Goal: Task Accomplishment & Management: Use online tool/utility

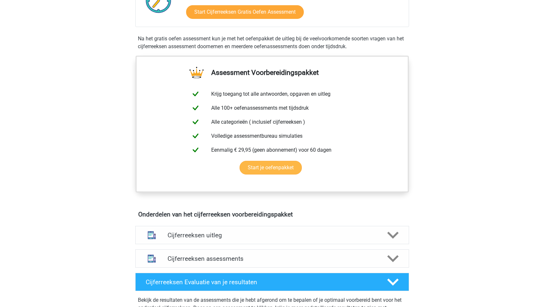
scroll to position [131, 0]
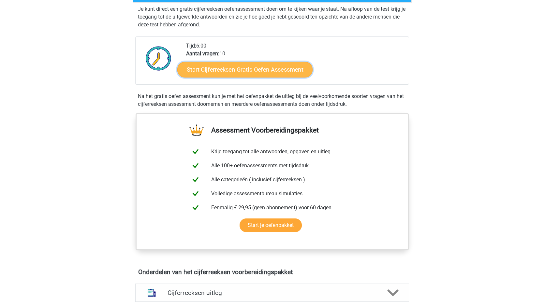
click at [279, 77] on link "Start Cijferreeksen Gratis Oefen Assessment" at bounding box center [244, 70] width 135 height 16
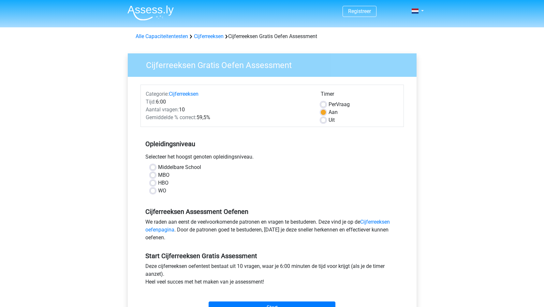
click at [163, 184] on label "HBO" at bounding box center [163, 183] width 10 height 8
click at [155, 184] on input "HBO" at bounding box center [152, 182] width 5 height 7
radio input "true"
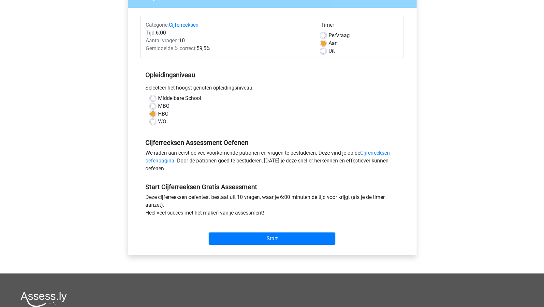
scroll to position [69, 0]
click at [337, 39] on label "Aan" at bounding box center [333, 43] width 9 height 8
click at [326, 39] on input "Aan" at bounding box center [323, 42] width 5 height 7
click at [338, 35] on label "Per Vraag" at bounding box center [339, 35] width 21 height 8
click at [326, 35] on input "Per Vraag" at bounding box center [323, 34] width 5 height 7
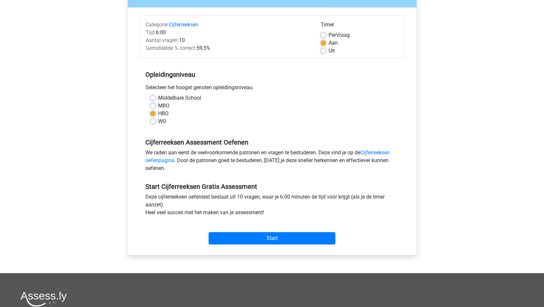
radio input "true"
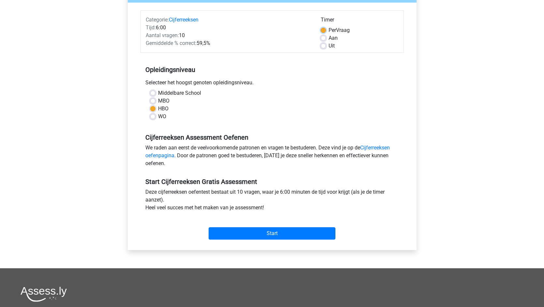
scroll to position [74, 0]
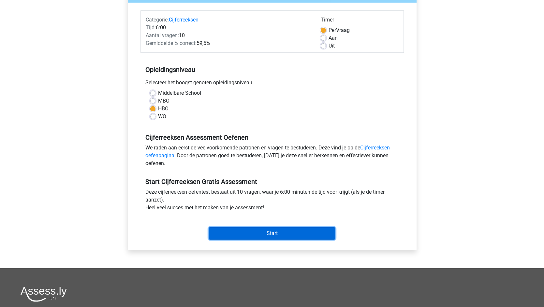
click at [290, 233] on input "Start" at bounding box center [272, 233] width 127 height 12
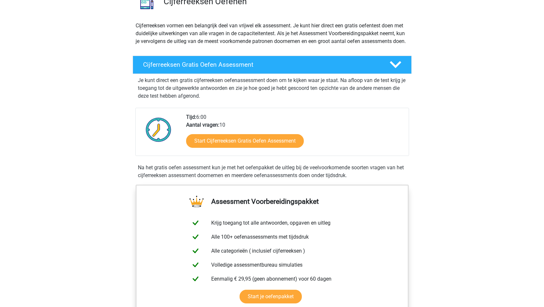
scroll to position [59, 0]
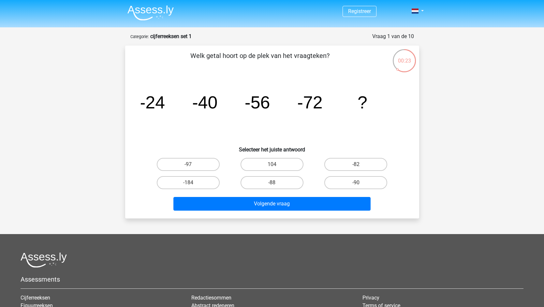
click at [275, 184] on input "-88" at bounding box center [274, 185] width 4 height 4
radio input "true"
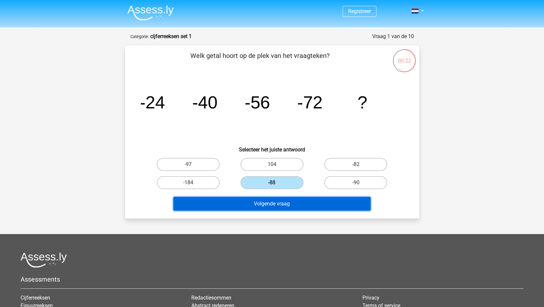
click at [296, 204] on button "Volgende vraag" at bounding box center [271, 204] width 197 height 14
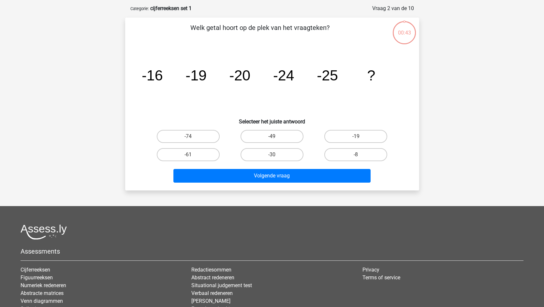
scroll to position [33, 0]
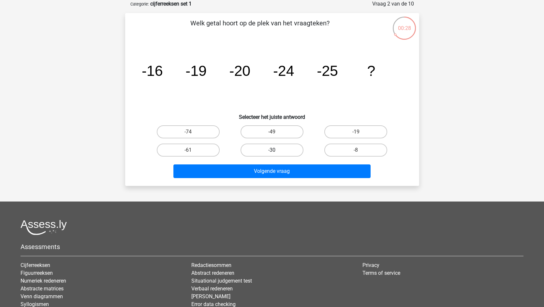
click at [285, 150] on label "-30" at bounding box center [272, 150] width 63 height 13
click at [276, 150] on input "-30" at bounding box center [274, 152] width 4 height 4
radio input "true"
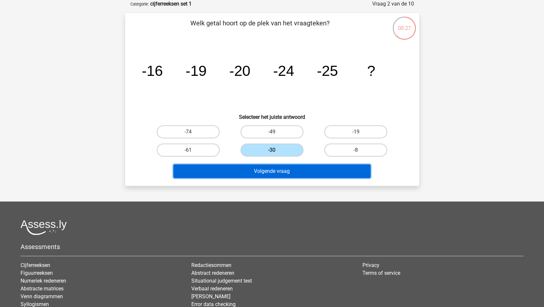
click at [308, 172] on button "Volgende vraag" at bounding box center [271, 172] width 197 height 14
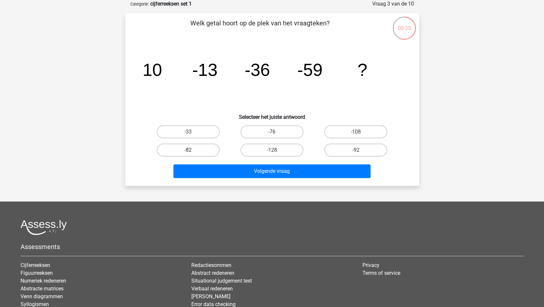
click at [202, 148] on label "-82" at bounding box center [188, 150] width 63 height 13
click at [192, 150] on input "-82" at bounding box center [190, 152] width 4 height 4
radio input "true"
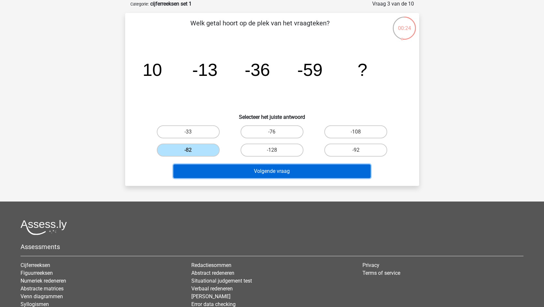
click at [264, 171] on button "Volgende vraag" at bounding box center [271, 172] width 197 height 14
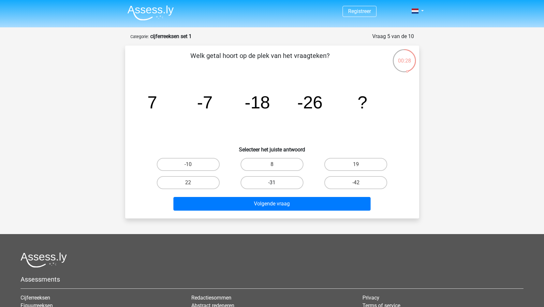
click at [268, 181] on label "-31" at bounding box center [272, 182] width 63 height 13
click at [272, 183] on input "-31" at bounding box center [274, 185] width 4 height 4
radio input "true"
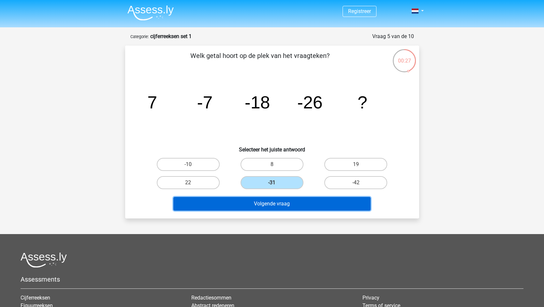
click at [290, 201] on button "Volgende vraag" at bounding box center [271, 204] width 197 height 14
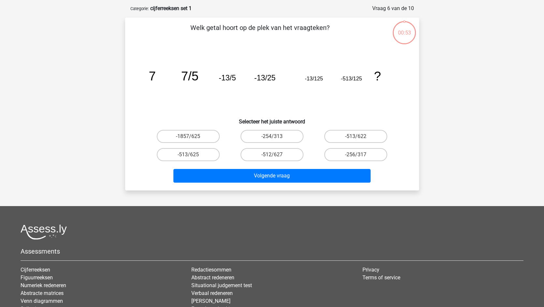
scroll to position [33, 0]
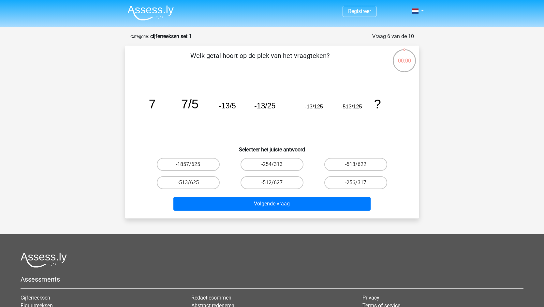
scroll to position [33, 0]
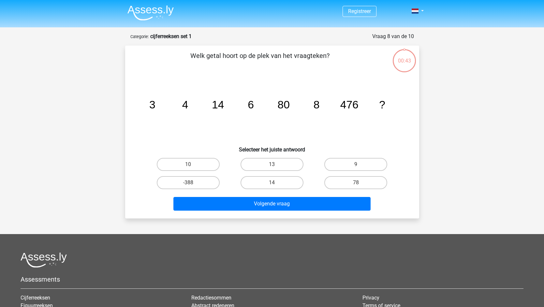
scroll to position [33, 0]
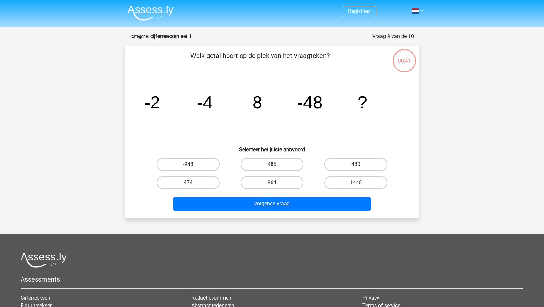
scroll to position [33, 0]
